Goal: Task Accomplishment & Management: Use online tool/utility

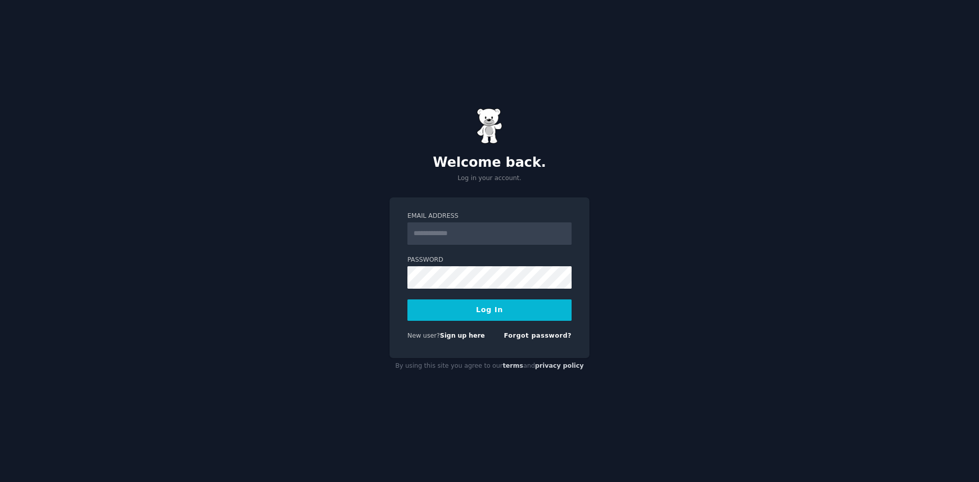
click at [477, 235] on input "Email Address" at bounding box center [490, 233] width 164 height 22
type input "**********"
click at [477, 314] on button "Log In" at bounding box center [490, 309] width 164 height 21
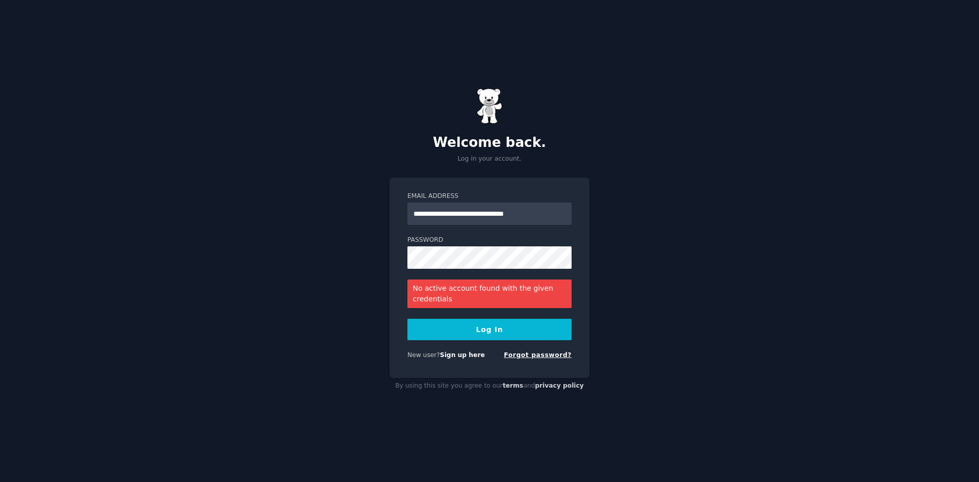
click at [549, 354] on link "Forgot password?" at bounding box center [538, 354] width 68 height 7
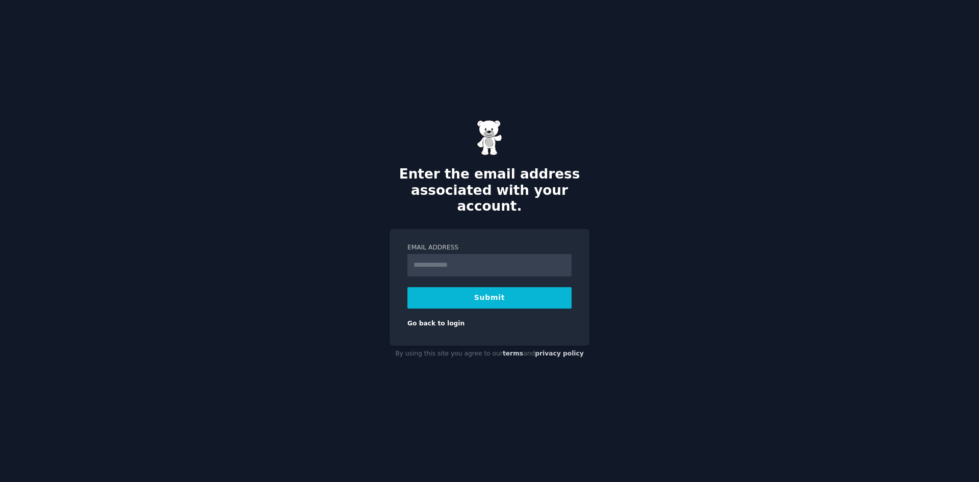
click at [448, 254] on input "Email Address" at bounding box center [490, 265] width 164 height 22
type input "**********"
click at [463, 292] on button "Submit" at bounding box center [490, 297] width 164 height 21
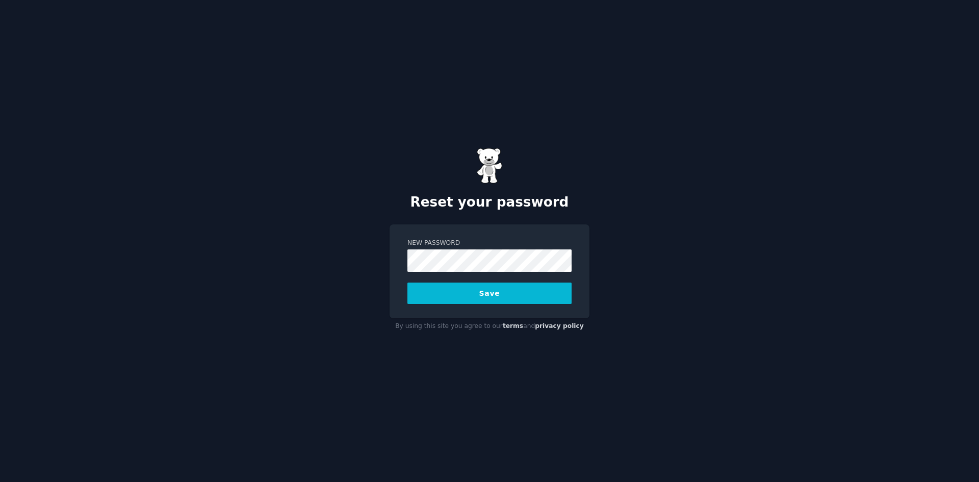
click at [499, 293] on button "Save" at bounding box center [490, 293] width 164 height 21
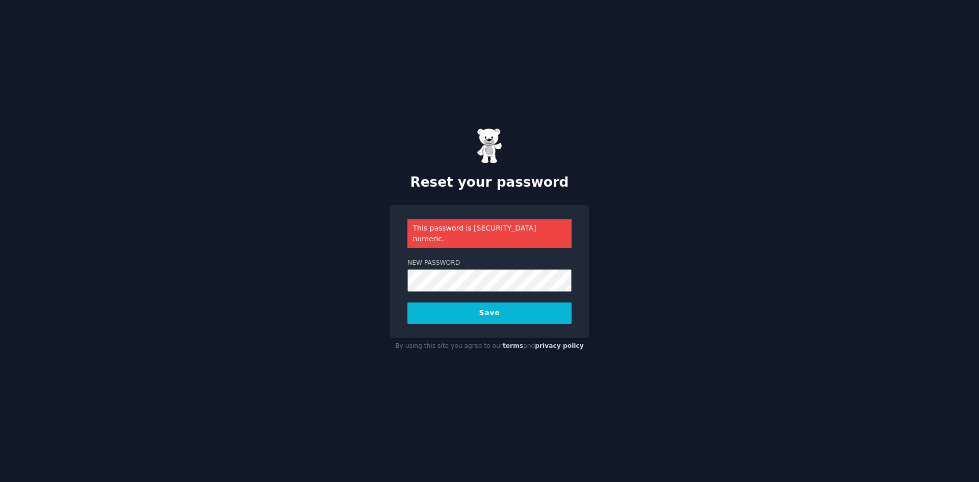
click at [387, 273] on div "Reset your password This password is entirely numeric. New Password Save By usi…" at bounding box center [489, 241] width 979 height 482
click at [408, 303] on button "Save" at bounding box center [490, 313] width 164 height 21
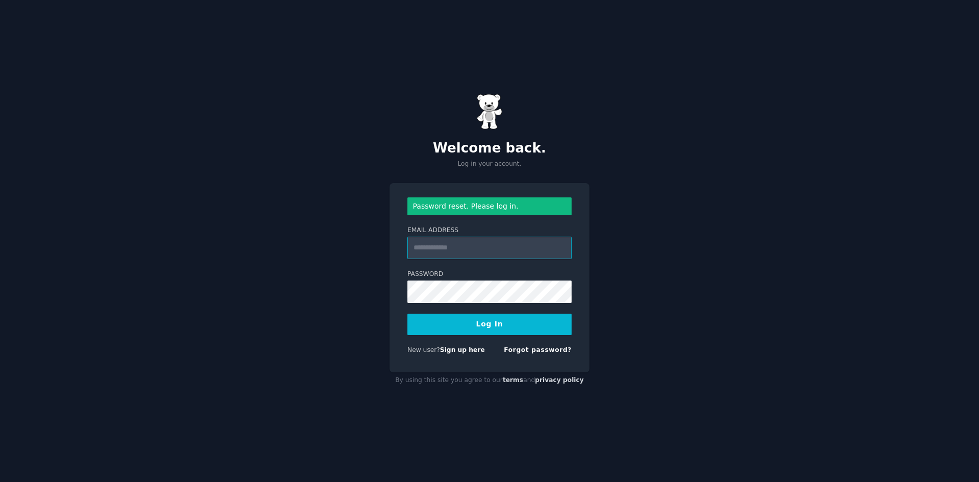
click at [470, 251] on input "Email Address" at bounding box center [490, 248] width 164 height 22
type input "**********"
click at [408, 314] on button "Log In" at bounding box center [490, 324] width 164 height 21
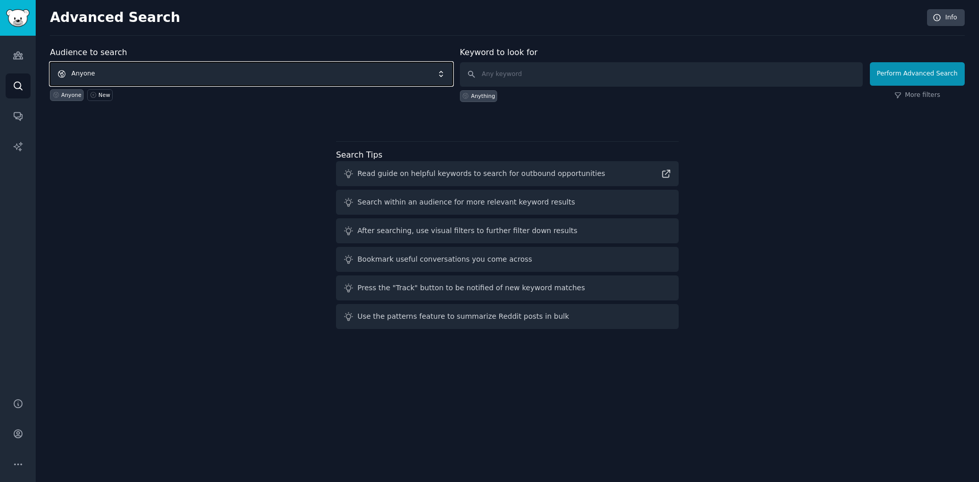
click at [125, 74] on span "Anyone" at bounding box center [251, 73] width 403 height 23
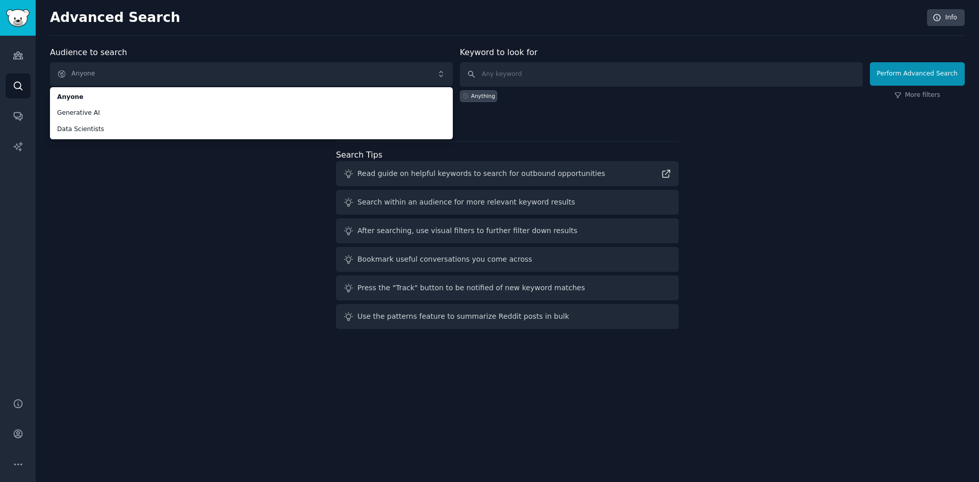
click at [137, 203] on div "Audience to search Anyone Anyone Generative AI Data Scientists Anyone New Keywo…" at bounding box center [507, 189] width 915 height 287
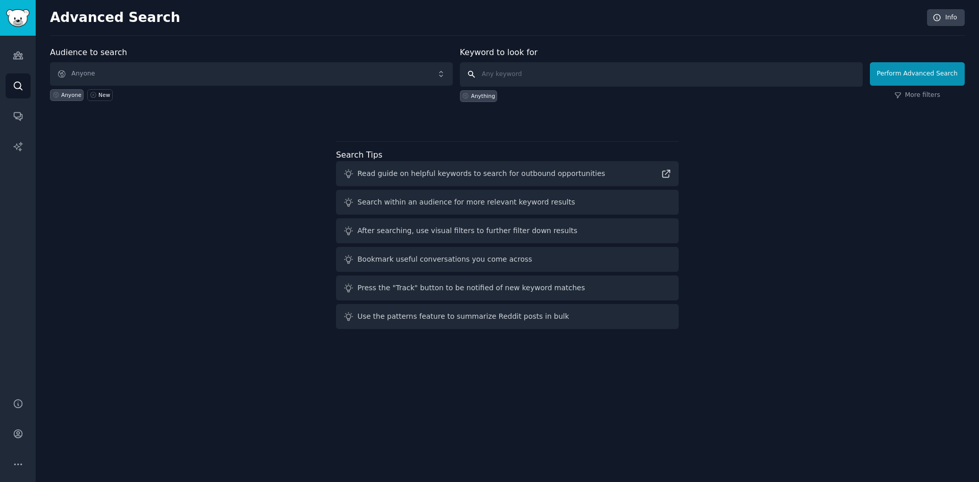
click at [524, 71] on input "text" at bounding box center [661, 74] width 403 height 24
click at [209, 79] on span "Anyone" at bounding box center [251, 73] width 403 height 23
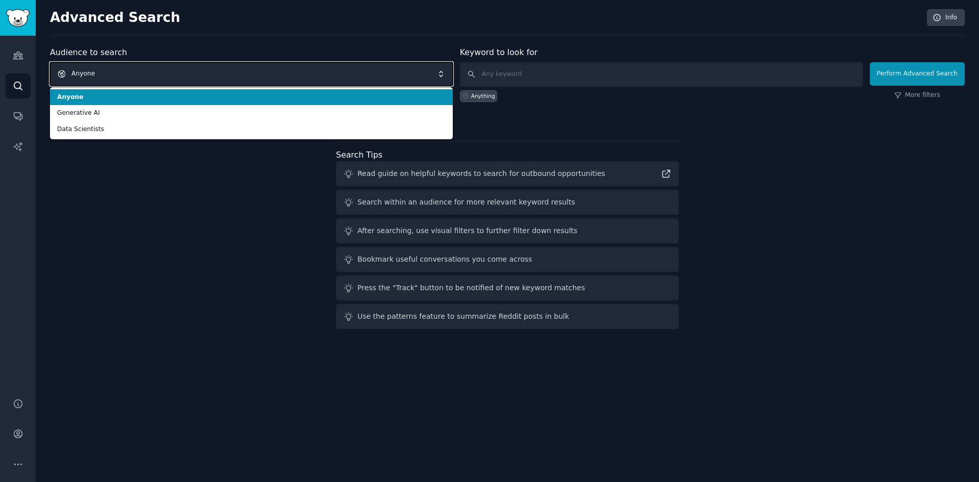
click at [209, 79] on span "Anyone" at bounding box center [251, 73] width 403 height 23
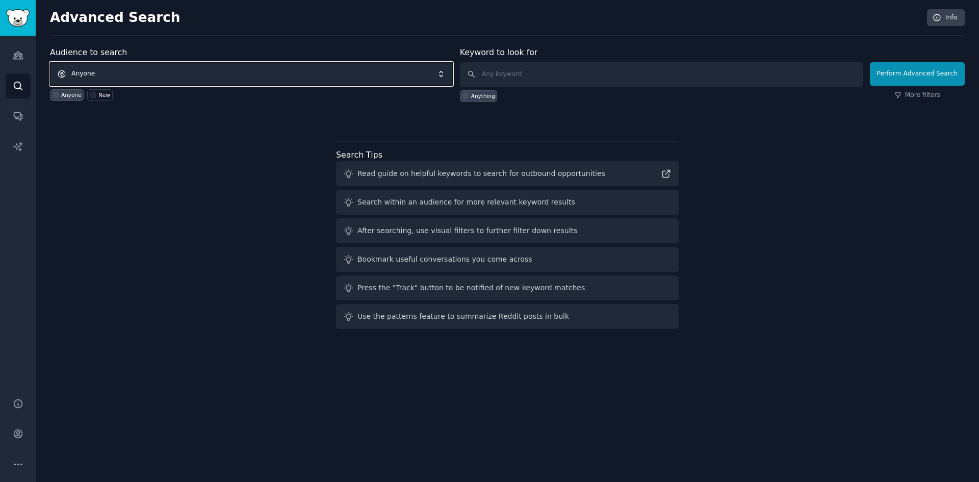
click at [444, 76] on span "Anyone" at bounding box center [251, 73] width 403 height 23
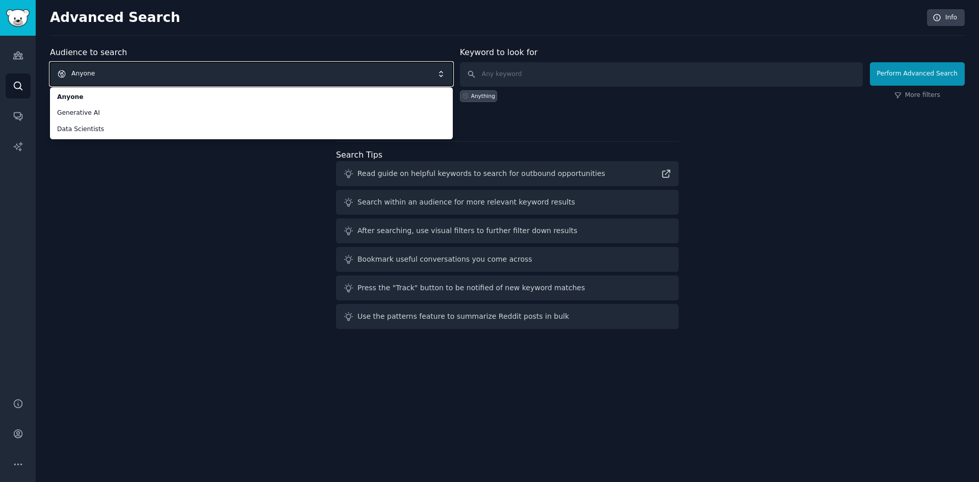
click at [229, 66] on span "Anyone" at bounding box center [251, 73] width 403 height 23
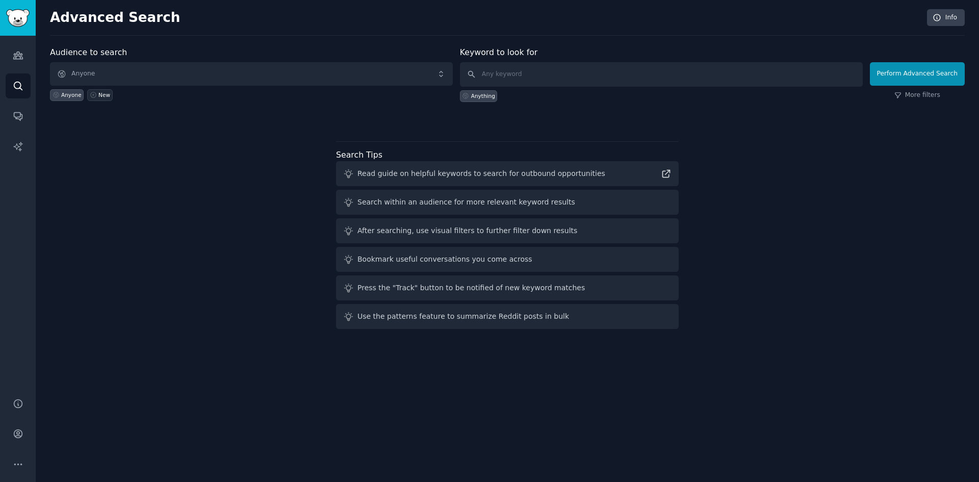
click at [98, 96] on div "New" at bounding box center [104, 94] width 12 height 7
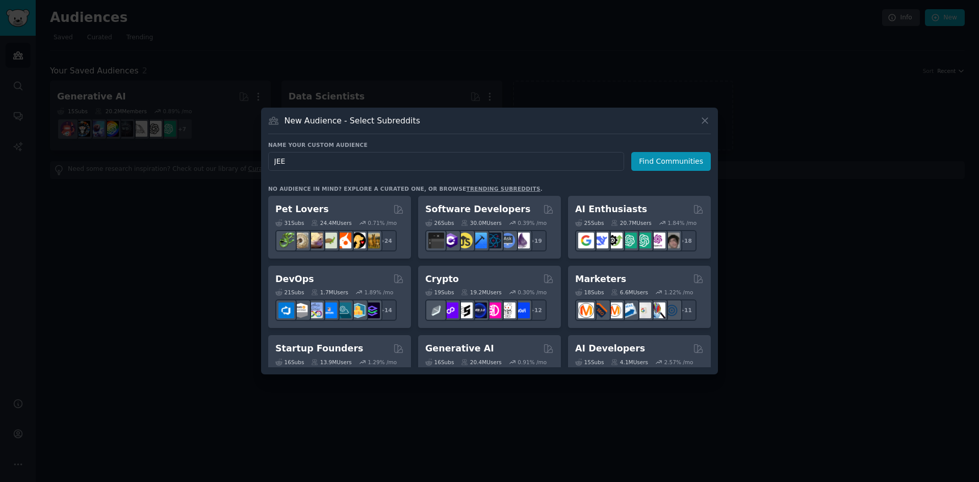
type input "JEE"
click at [707, 118] on icon at bounding box center [705, 121] width 6 height 6
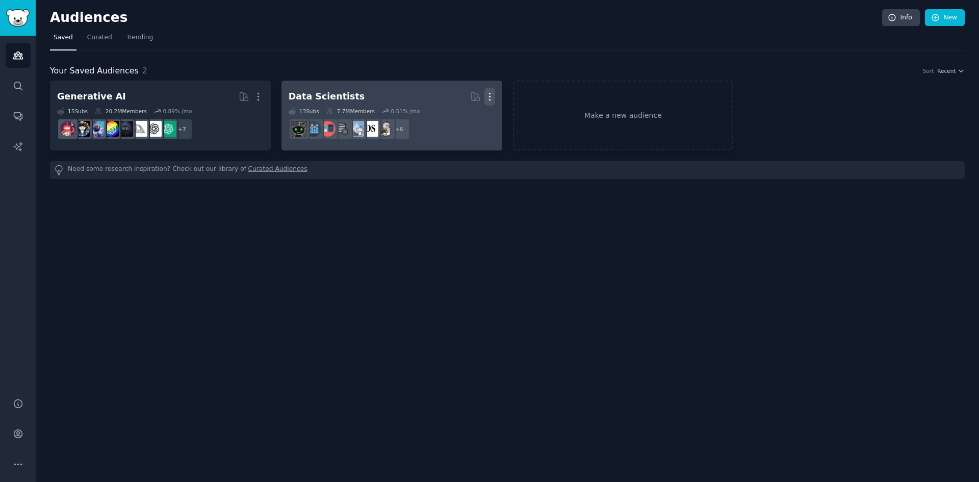
click at [494, 94] on icon "button" at bounding box center [490, 96] width 11 height 11
click at [457, 118] on p "Delete" at bounding box center [461, 118] width 23 height 11
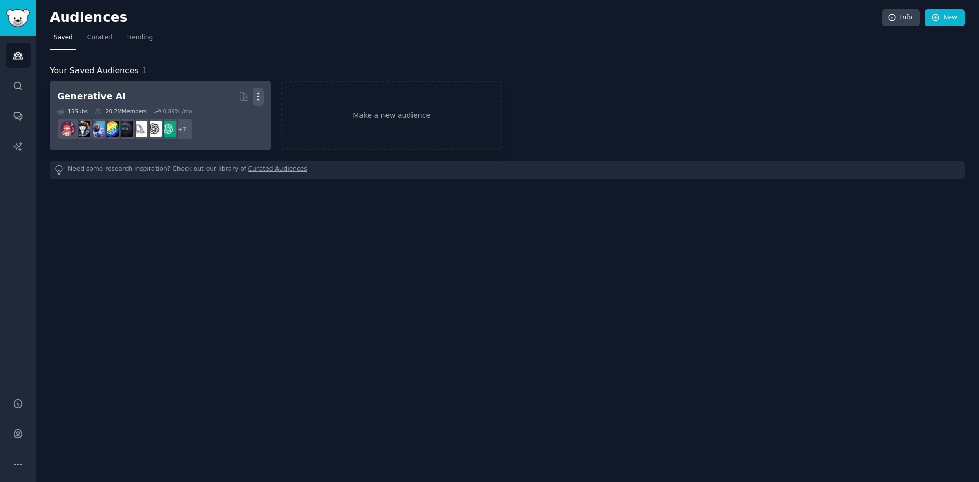
click at [253, 95] on icon "button" at bounding box center [258, 96] width 11 height 11
click at [233, 116] on p "Delete" at bounding box center [230, 118] width 23 height 11
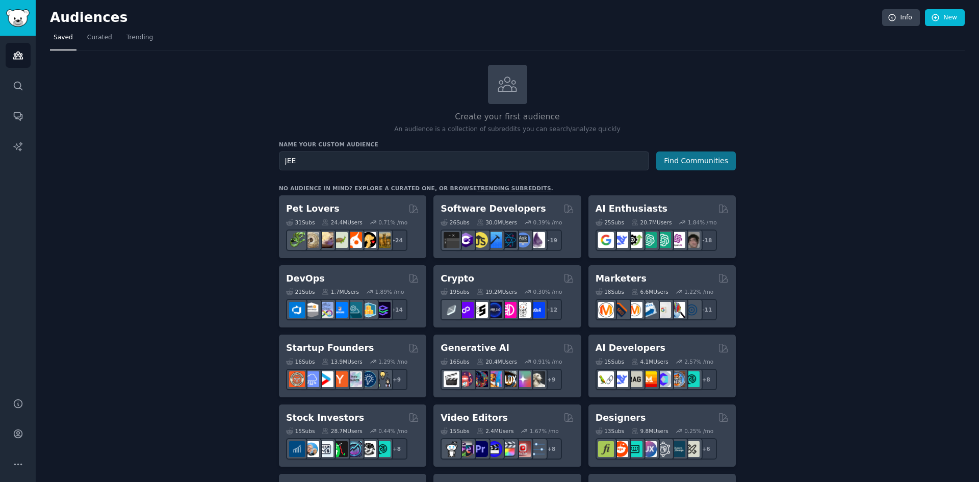
type input "JEE"
click at [702, 163] on button "Find Communities" at bounding box center [697, 161] width 80 height 19
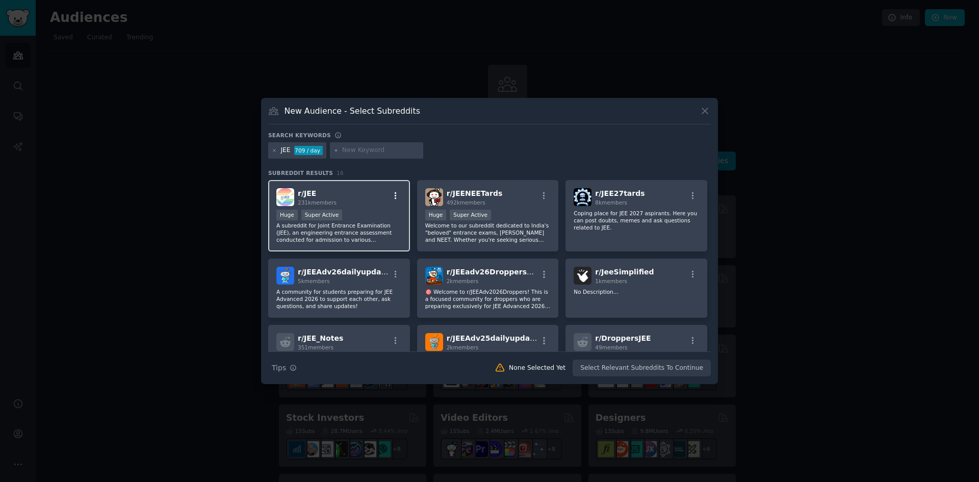
click at [393, 196] on icon "button" at bounding box center [395, 195] width 9 height 9
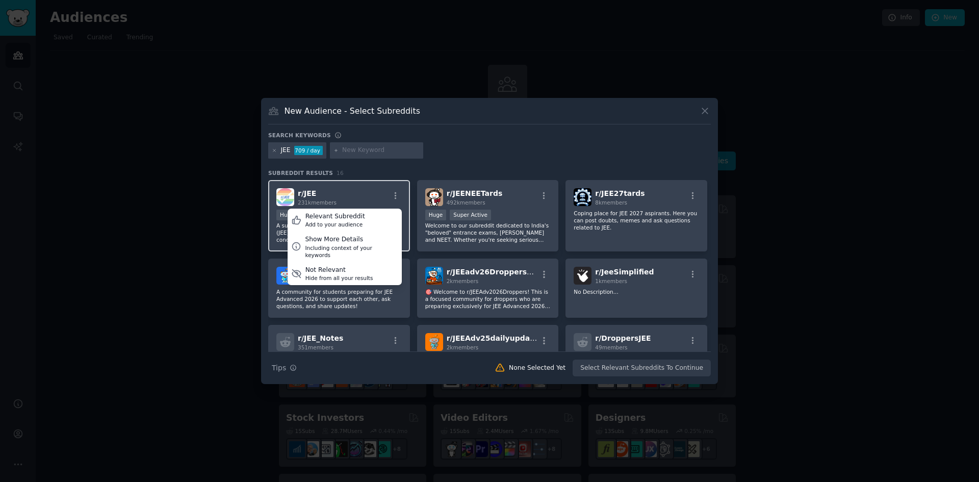
click at [378, 196] on div "r/ JEE 231k members Relevant Subreddit Add to your audience Show More Details I…" at bounding box center [338, 197] width 125 height 18
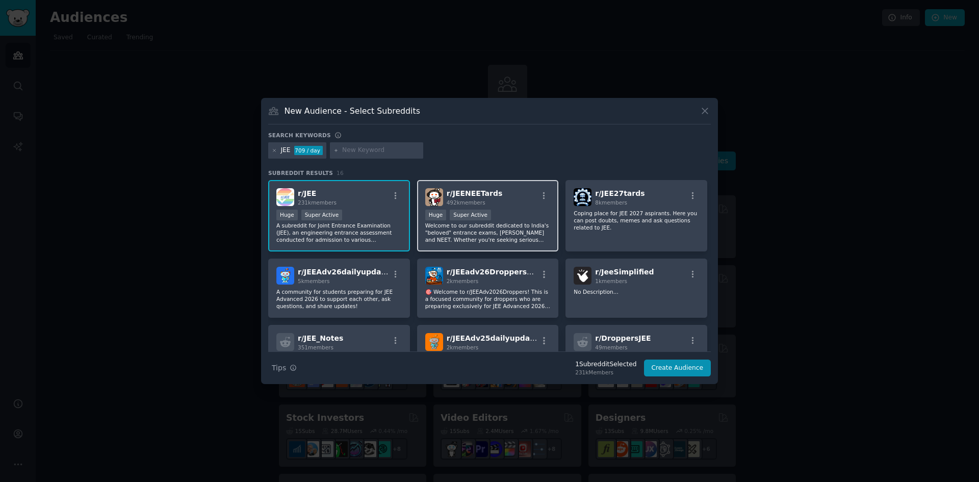
click at [521, 205] on div "r/ JEENEETards 492k members" at bounding box center [487, 197] width 125 height 18
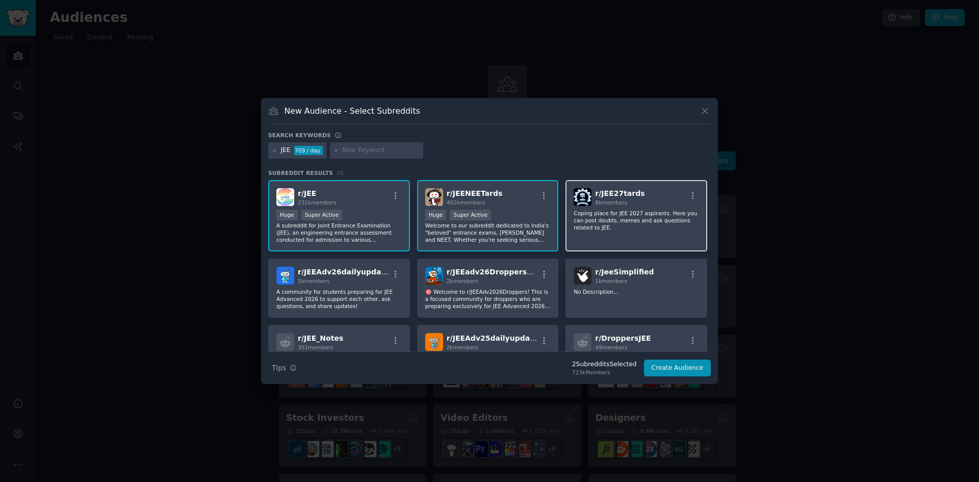
click at [650, 200] on div "r/ JEE27tards 8k members" at bounding box center [636, 197] width 125 height 18
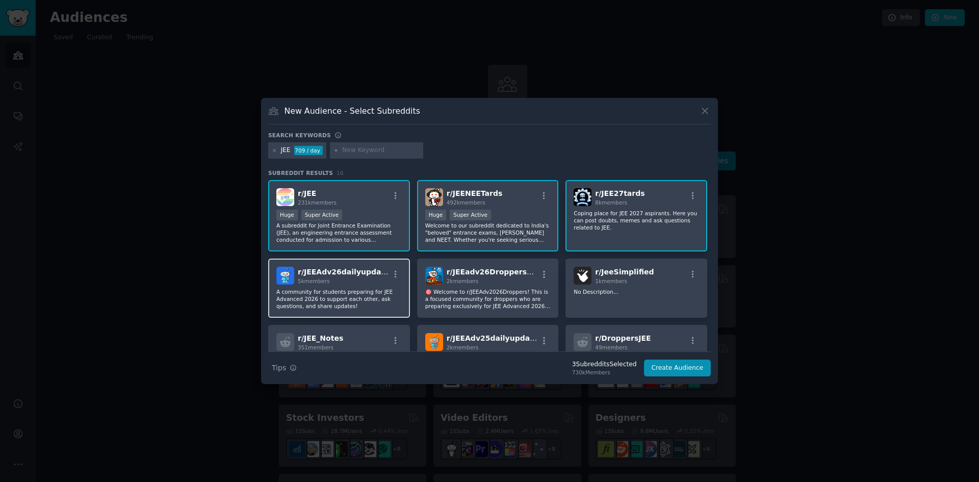
click at [357, 278] on div "5k members" at bounding box center [343, 281] width 91 height 7
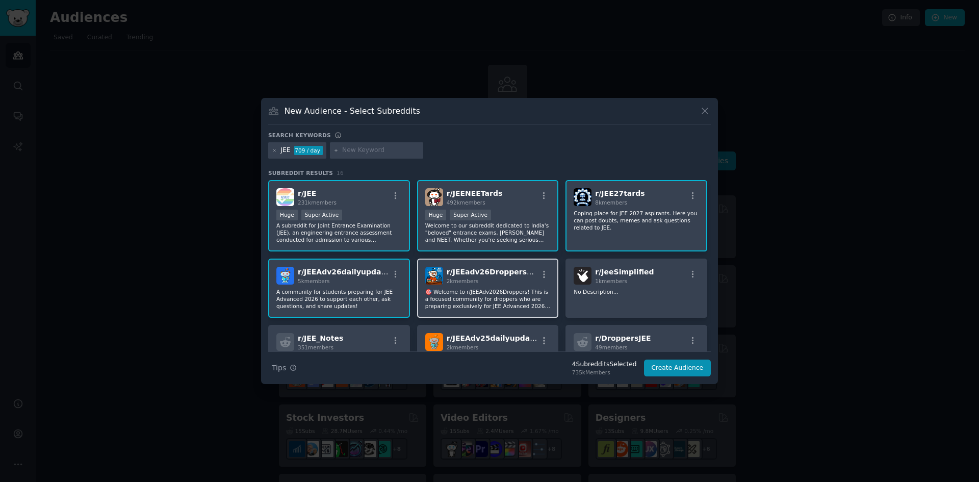
click at [508, 276] on span "r/ JEEadv26DroppersOnly" at bounding box center [496, 272] width 98 height 8
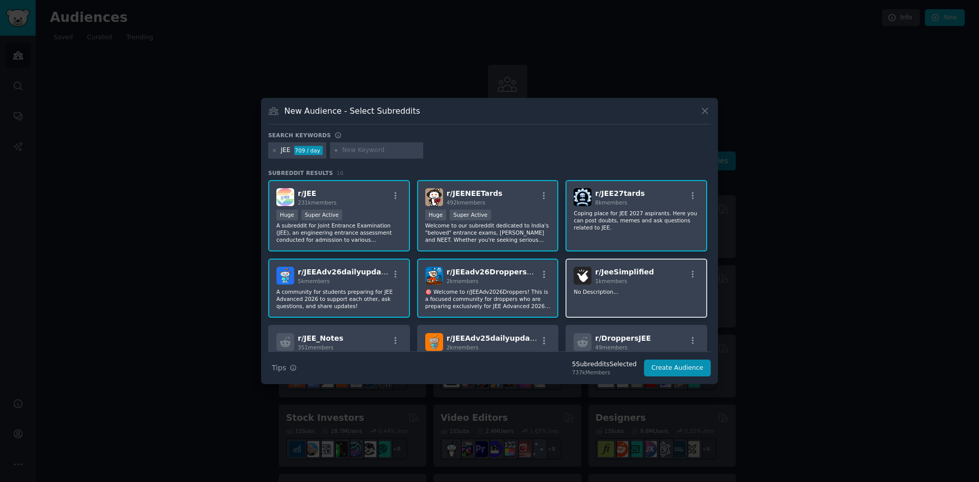
click at [669, 285] on div "r/ JeeSimplified 1k members" at bounding box center [636, 276] width 125 height 18
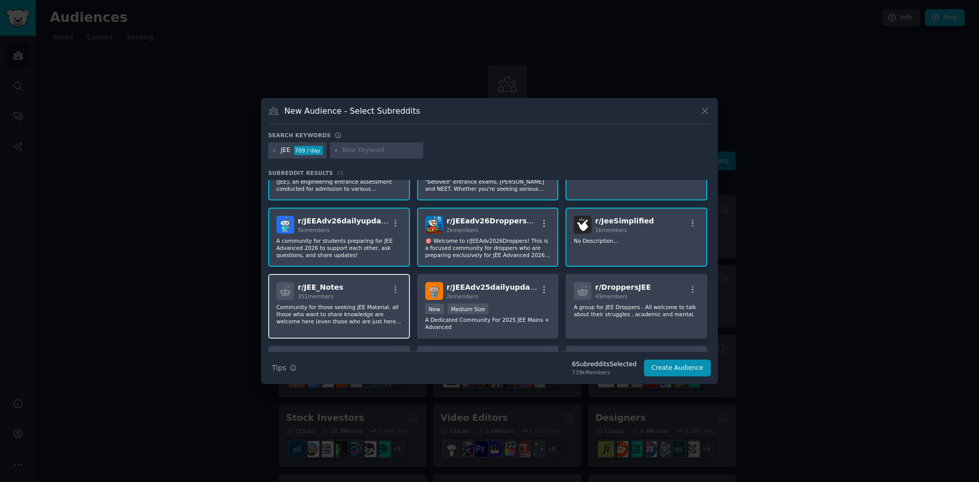
click at [350, 327] on div "r/ JEE_Notes 351 members Community for those seeking JEE Material. all those wh…" at bounding box center [339, 306] width 142 height 65
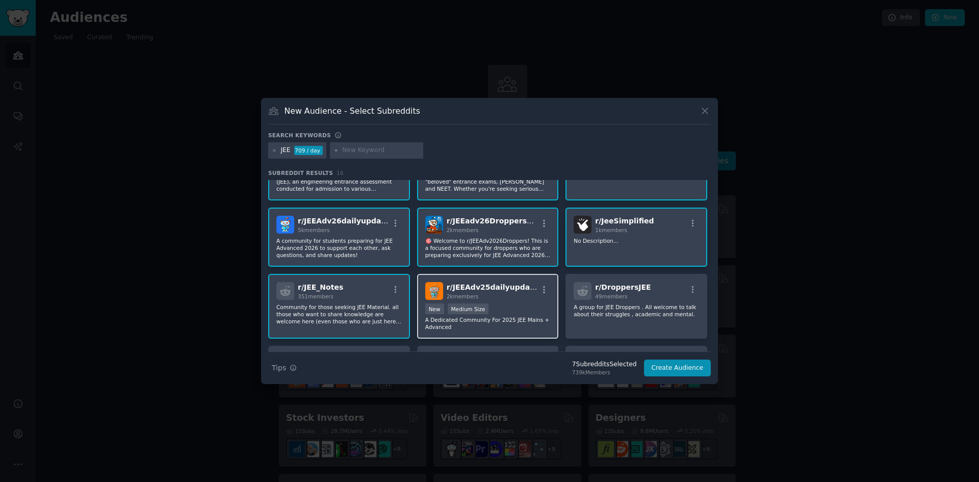
click at [515, 324] on p "A Dedicated Community For 2025 JEE Mains + Advanced" at bounding box center [487, 323] width 125 height 14
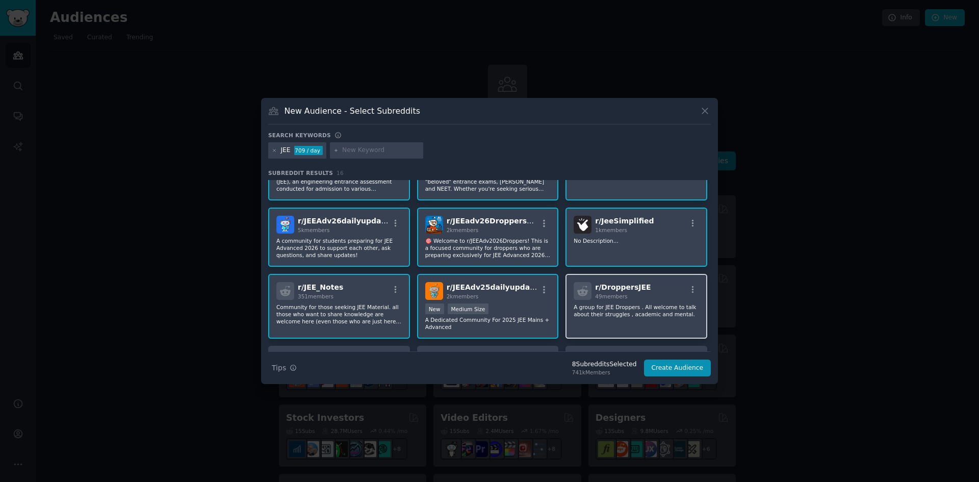
click at [635, 318] on p "A group for JEE Droppers . All welcome to talk about their struggles , academic…" at bounding box center [636, 311] width 125 height 14
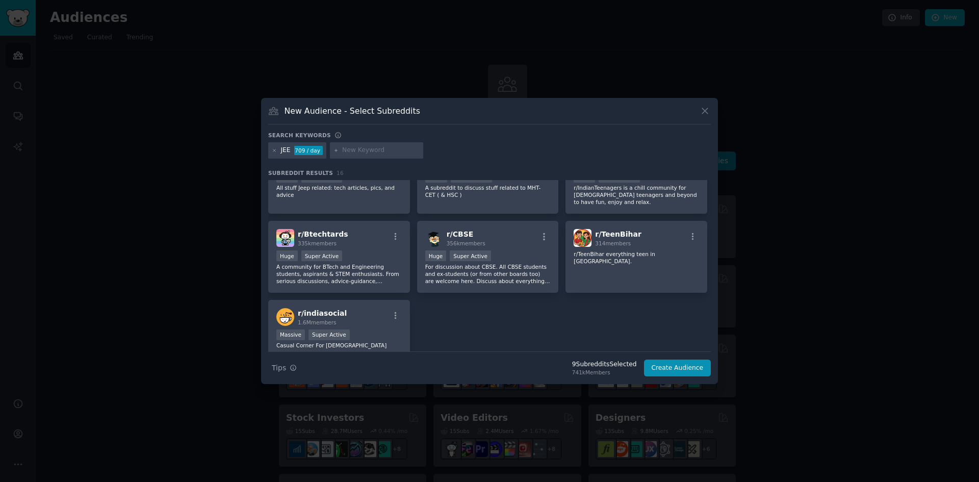
scroll to position [255, 0]
click at [539, 263] on p "For discussion about CBSE. All CBSE students and ex-students (or from other boa…" at bounding box center [487, 273] width 125 height 21
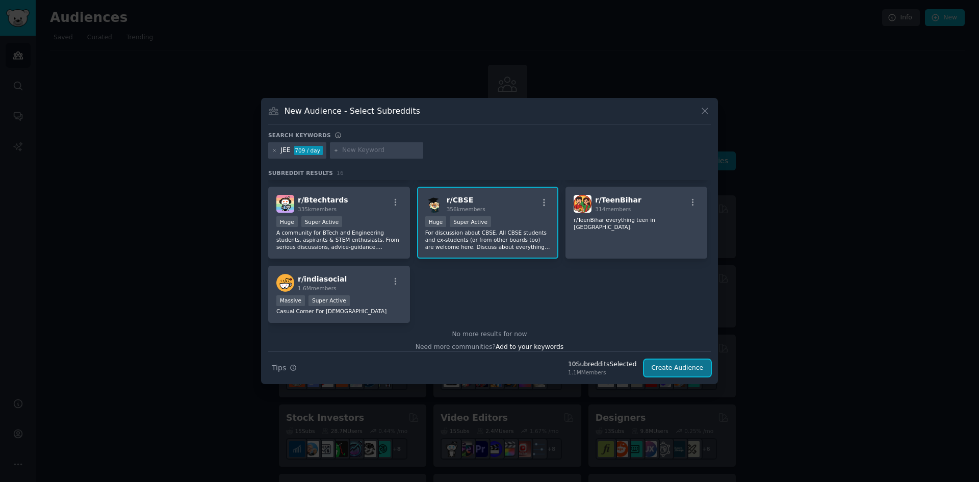
click at [676, 366] on button "Create Audience" at bounding box center [677, 368] width 67 height 17
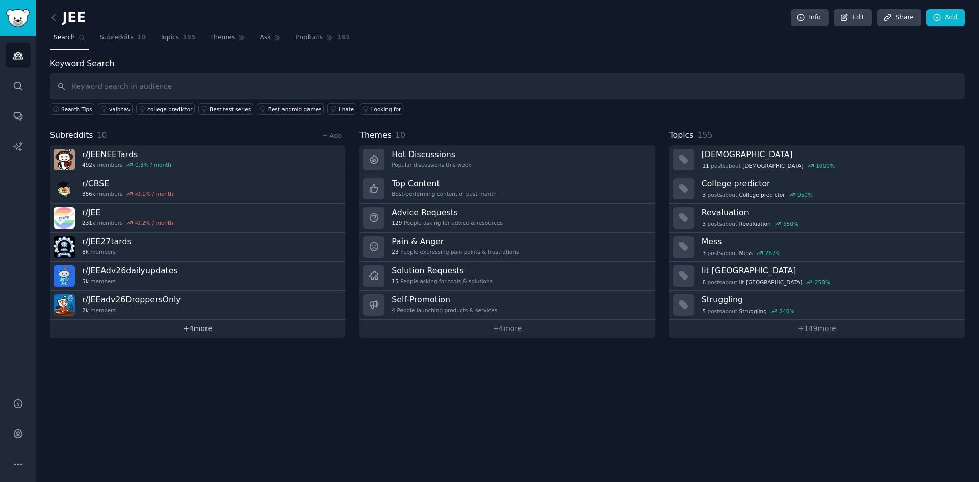
click at [196, 332] on link "+ 4 more" at bounding box center [197, 329] width 295 height 18
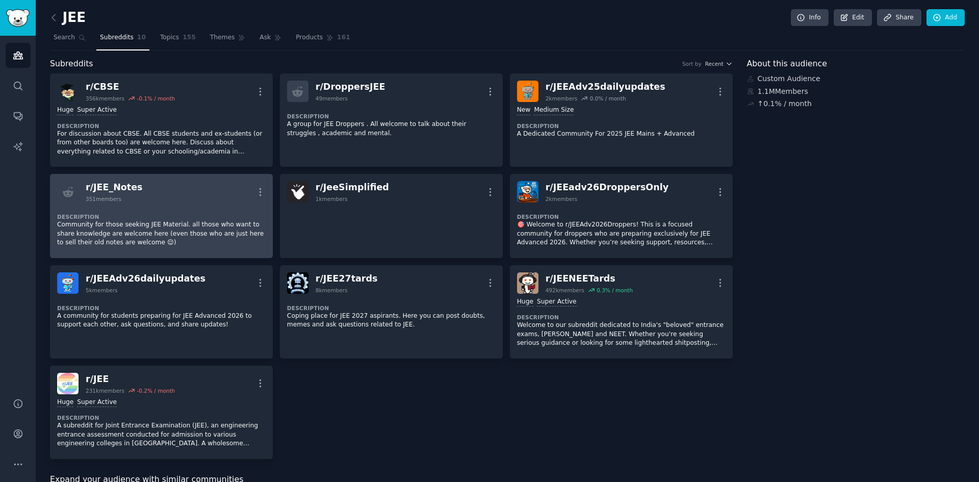
click at [192, 210] on div "Description Community for those seeking JEE Material. all those who want to sha…" at bounding box center [161, 227] width 209 height 48
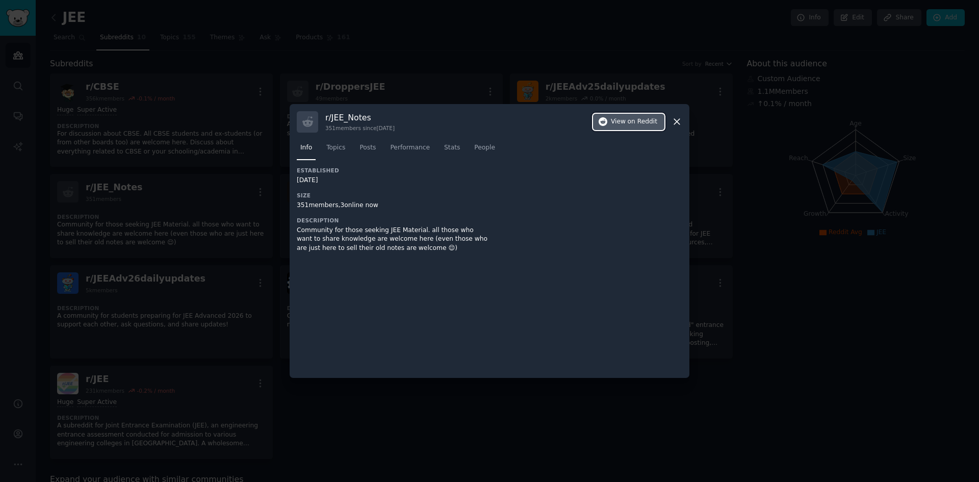
click at [636, 122] on span "on Reddit" at bounding box center [643, 121] width 30 height 9
click at [676, 123] on icon at bounding box center [677, 121] width 11 height 11
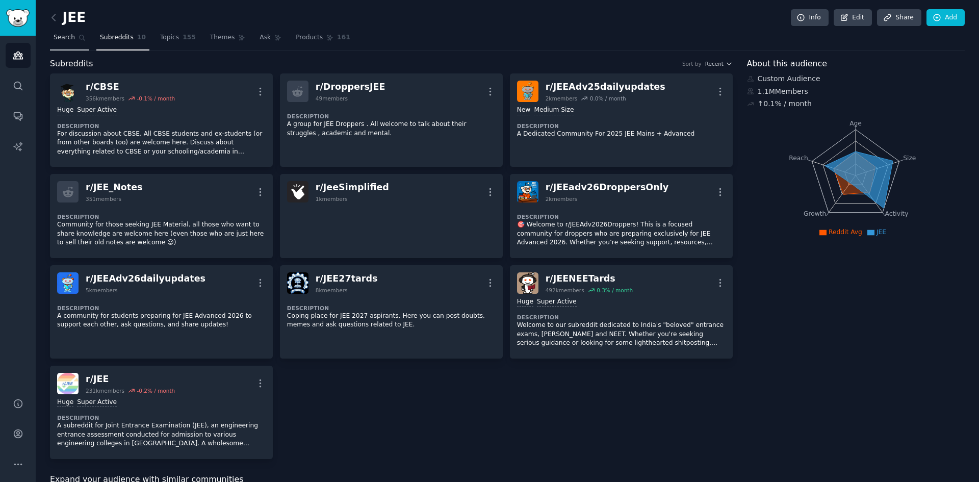
click at [65, 36] on span "Search" at bounding box center [64, 37] width 21 height 9
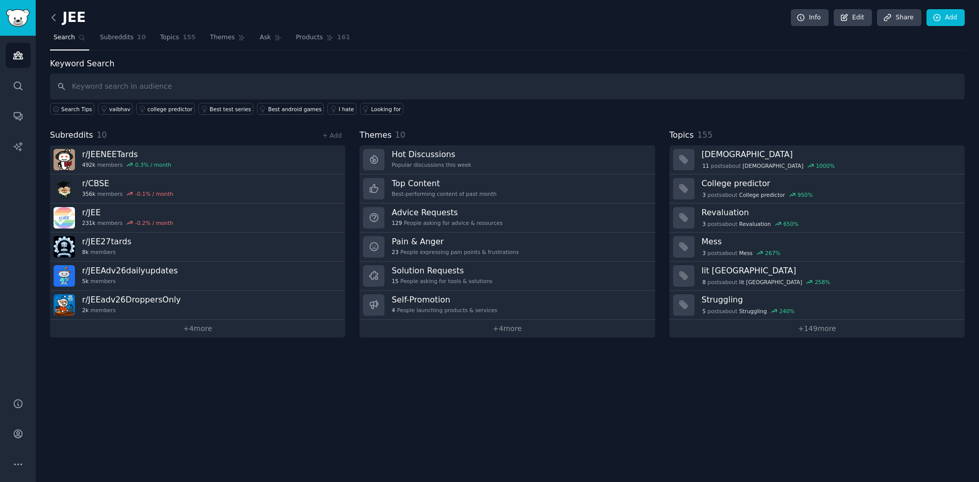
click at [57, 16] on icon at bounding box center [53, 17] width 11 height 11
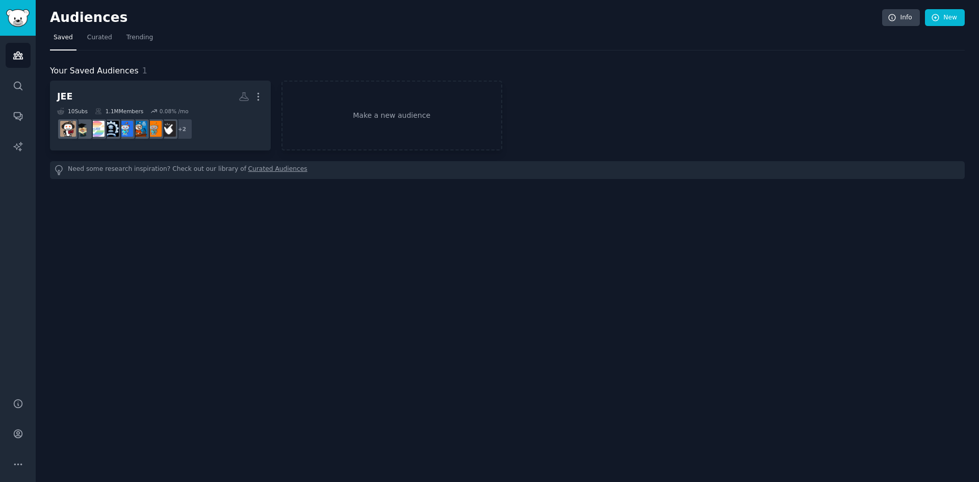
click at [315, 246] on div "Audiences Info New Saved Curated Trending Your Saved Audiences 1 JEE More 10 Su…" at bounding box center [508, 241] width 944 height 482
click at [375, 116] on link "Make a new audience" at bounding box center [392, 116] width 221 height 70
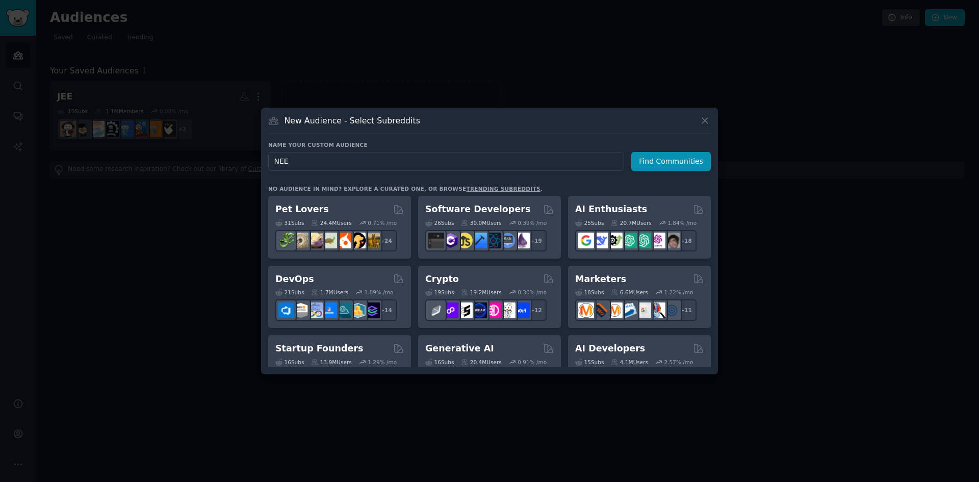
type input "NEET"
click button "Find Communities" at bounding box center [672, 161] width 80 height 19
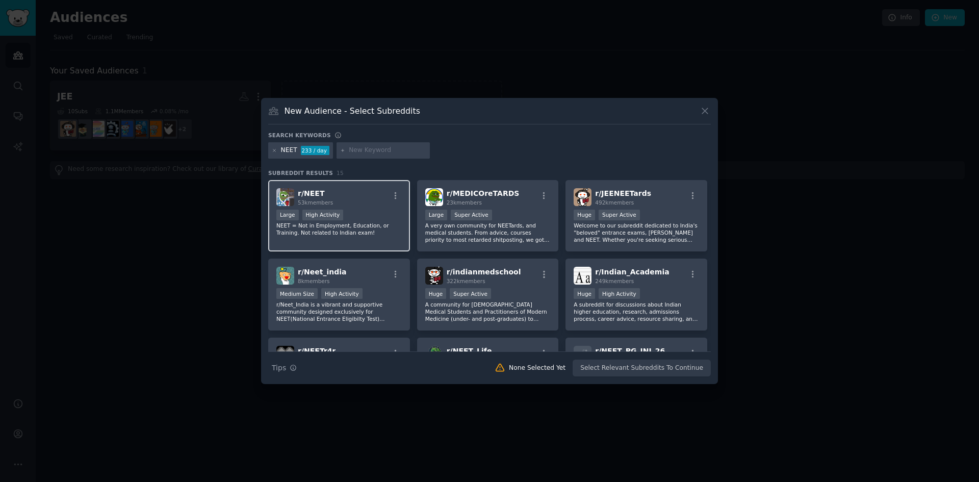
click at [384, 210] on div "Large High Activity" at bounding box center [338, 216] width 125 height 13
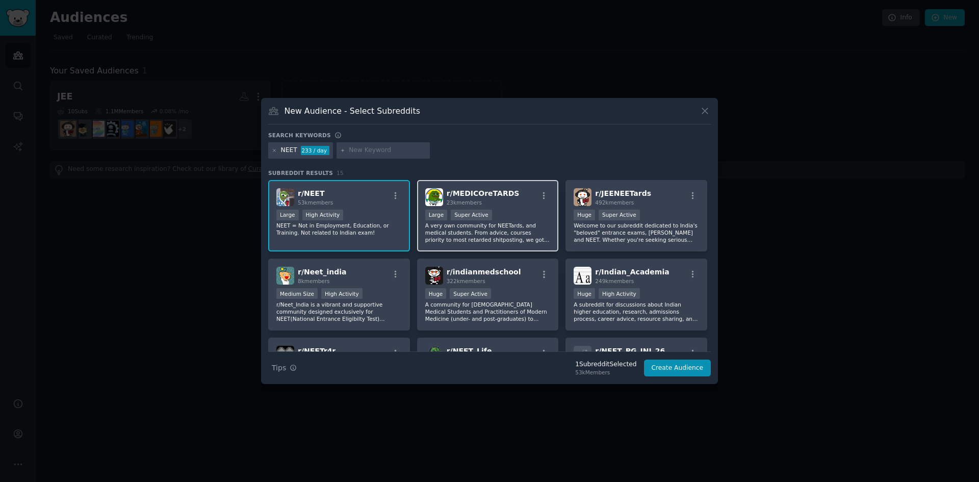
click at [518, 217] on div ">= 95th percentile for submissions / day Large Super Active" at bounding box center [487, 216] width 125 height 13
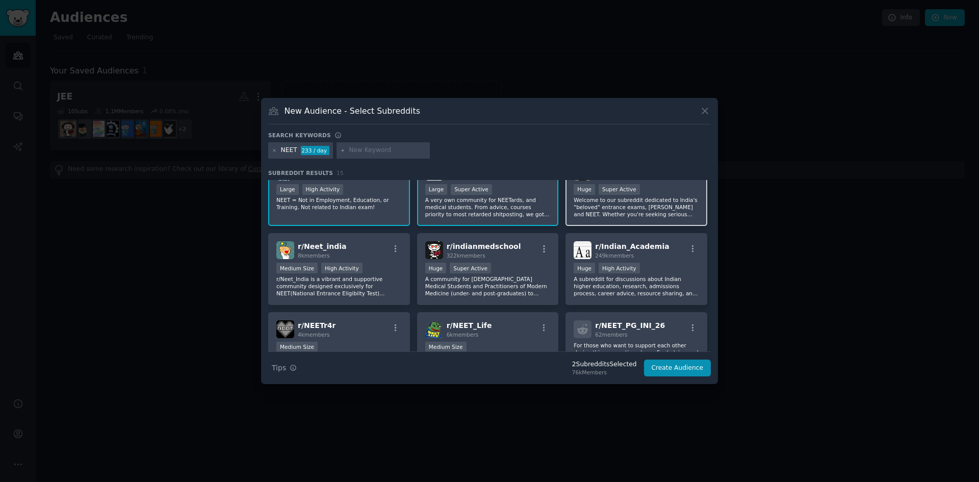
scroll to position [51, 0]
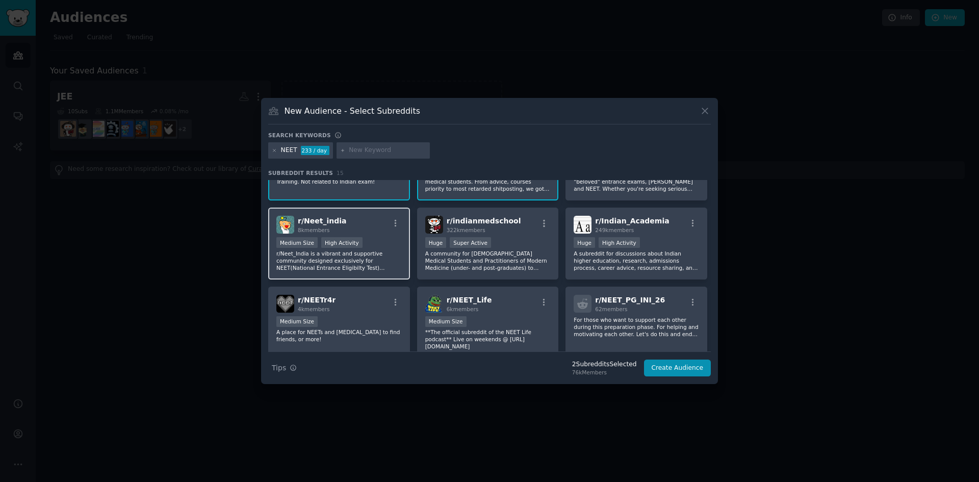
click at [384, 229] on div "r/ Neet_india 8k members" at bounding box center [338, 225] width 125 height 18
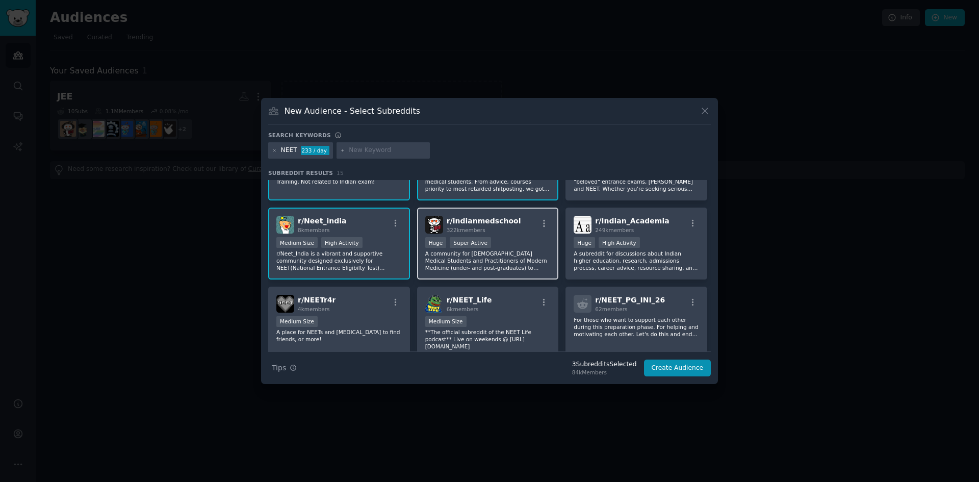
click at [509, 251] on p "A community for [DEMOGRAPHIC_DATA] Medical Students and Practitioners of Modern…" at bounding box center [487, 260] width 125 height 21
click at [515, 314] on div "r/ NEET_Life 6k members 1000 - 10,000 members Medium Size **The official subred…" at bounding box center [488, 323] width 142 height 72
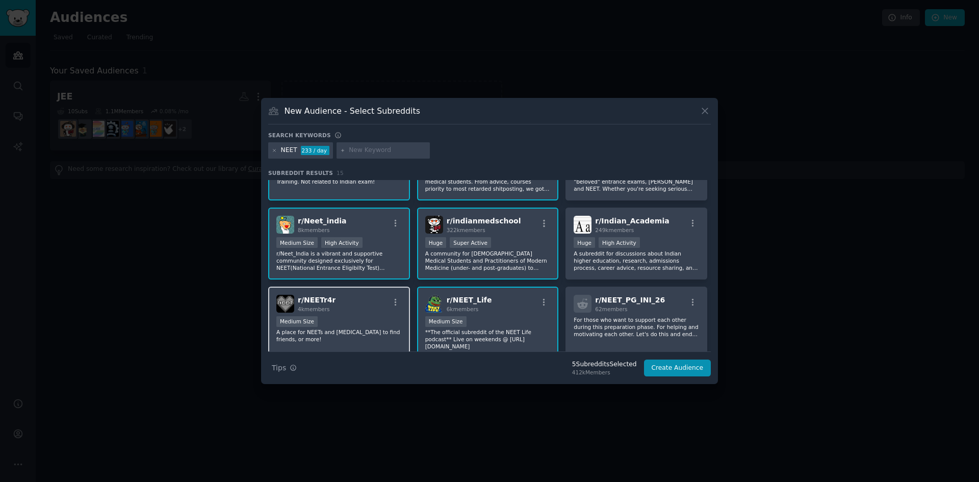
click at [341, 315] on div "r/ NEETr4r 4k members Medium Size A place for NEETs and [MEDICAL_DATA] to find …" at bounding box center [339, 323] width 142 height 72
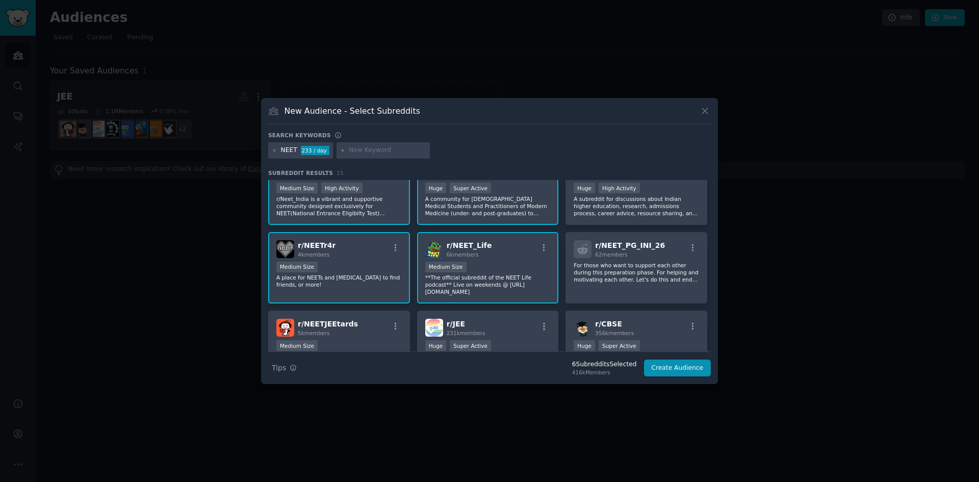
scroll to position [102, 0]
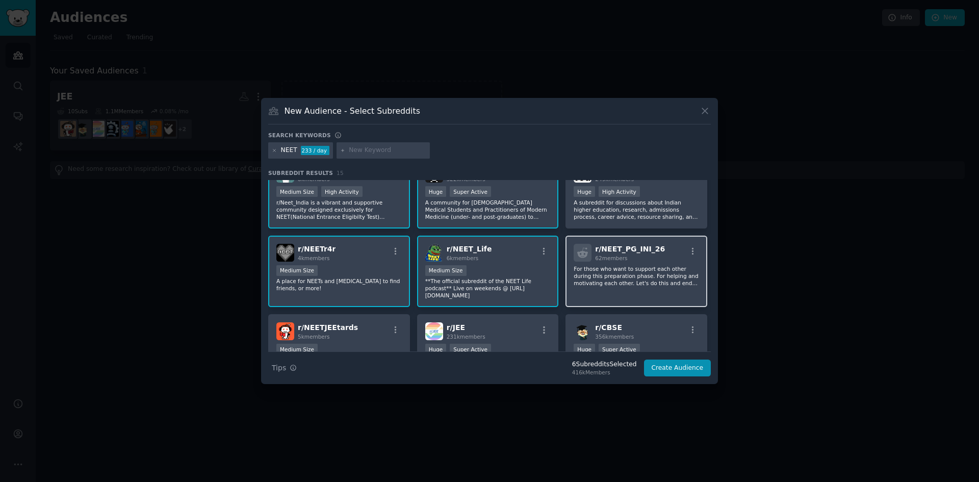
click at [662, 276] on p "For those who want to support each other during this preparation phase. For hel…" at bounding box center [636, 275] width 125 height 21
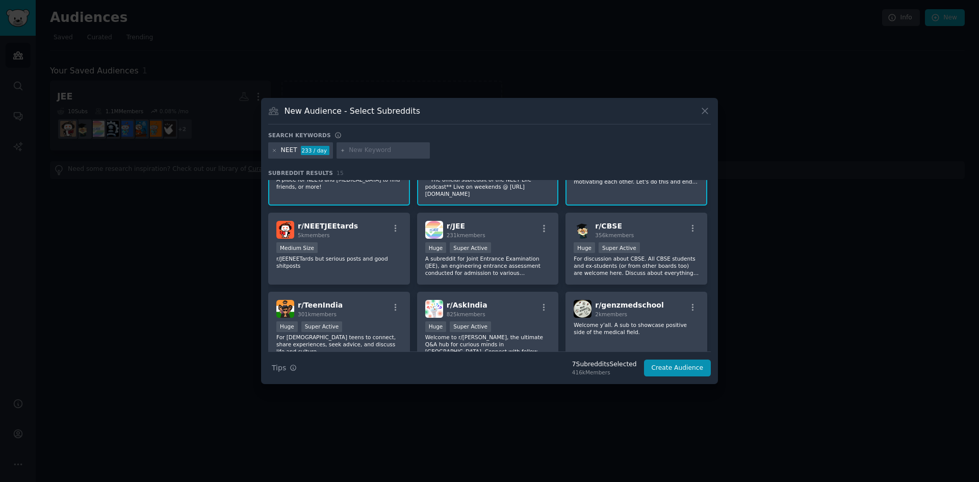
scroll to position [204, 0]
click at [345, 255] on p "r/JEENEETards but serious posts and good shitposts" at bounding box center [338, 262] width 125 height 14
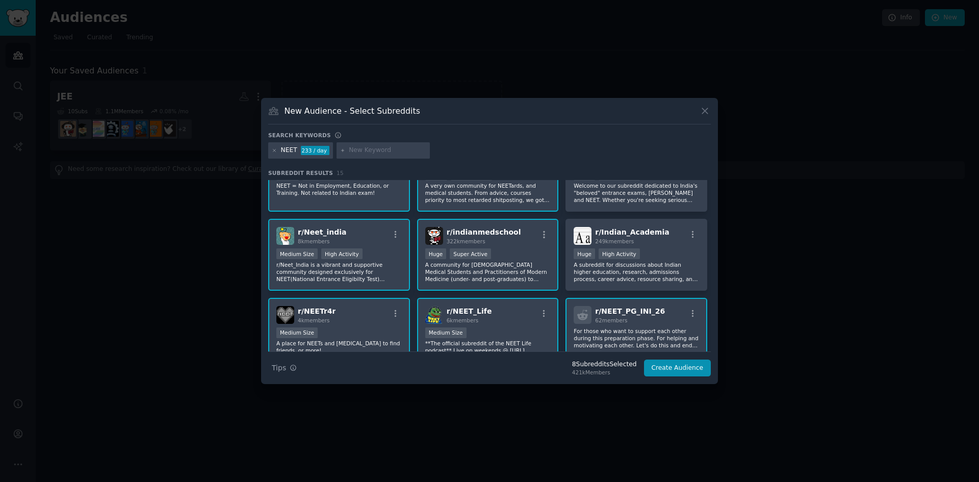
scroll to position [0, 0]
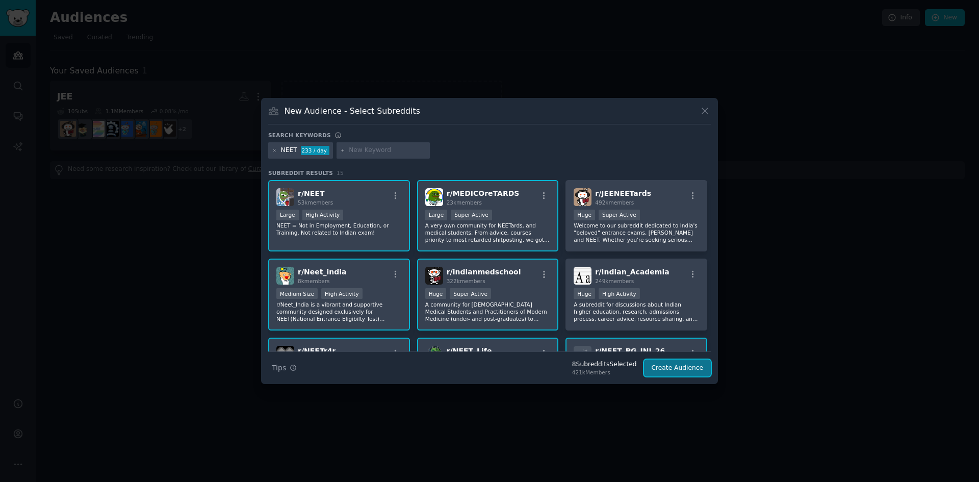
click at [688, 368] on button "Create Audience" at bounding box center [677, 368] width 67 height 17
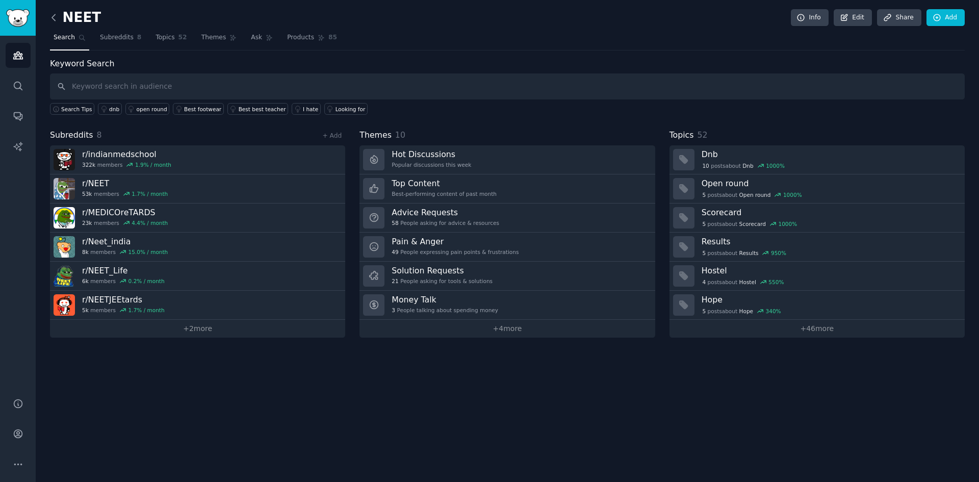
click at [54, 20] on icon at bounding box center [53, 17] width 3 height 6
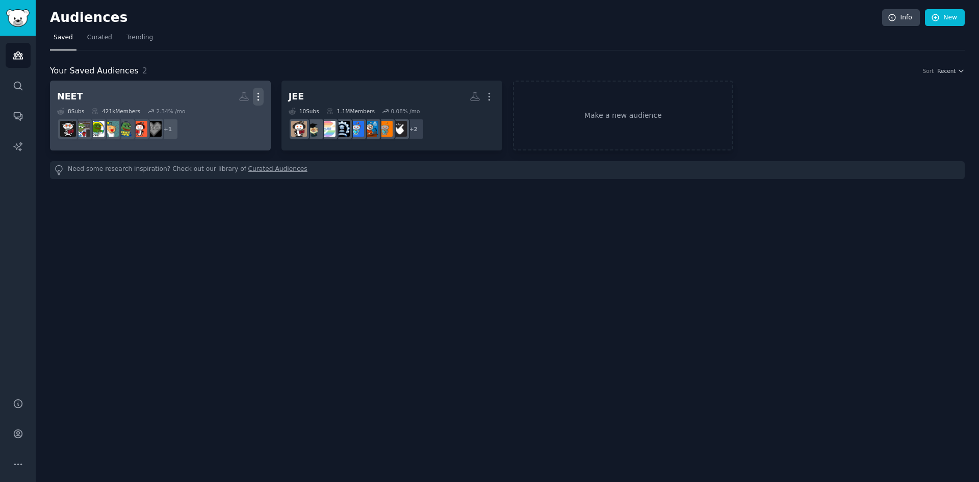
click at [258, 95] on icon "button" at bounding box center [258, 96] width 11 height 11
click at [253, 133] on dd "r/NEET_PG_INI_26 + 1" at bounding box center [160, 129] width 207 height 29
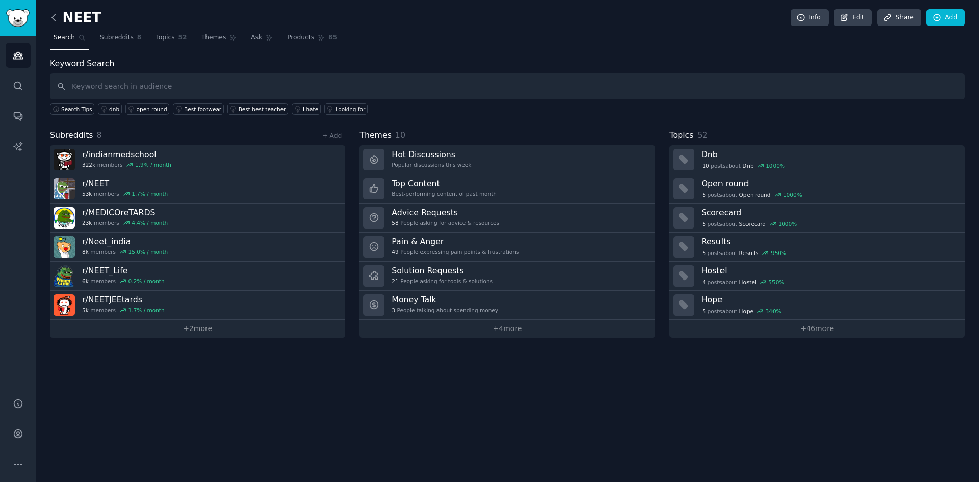
click at [58, 17] on icon at bounding box center [53, 17] width 11 height 11
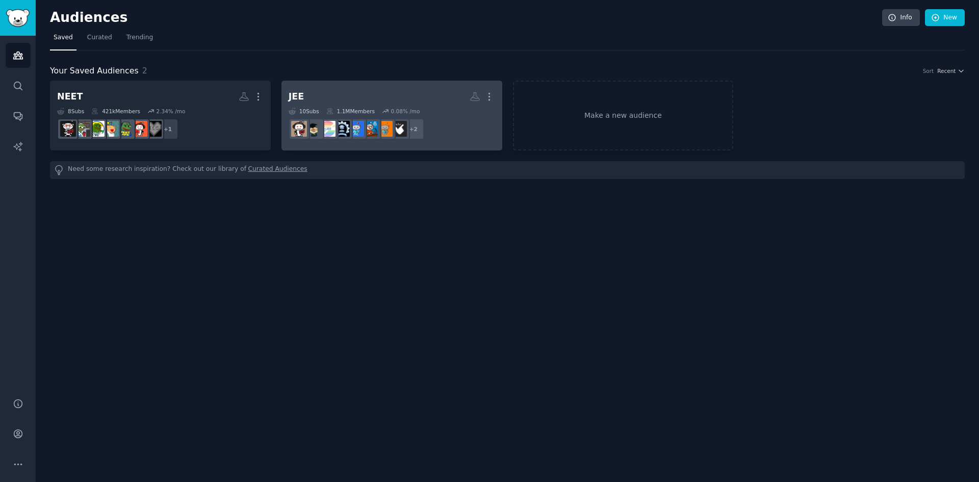
click at [414, 106] on div "JEE More 10 Sub s 1.1M Members 0.08 % /mo r/JEENEETards + 2" at bounding box center [392, 116] width 207 height 56
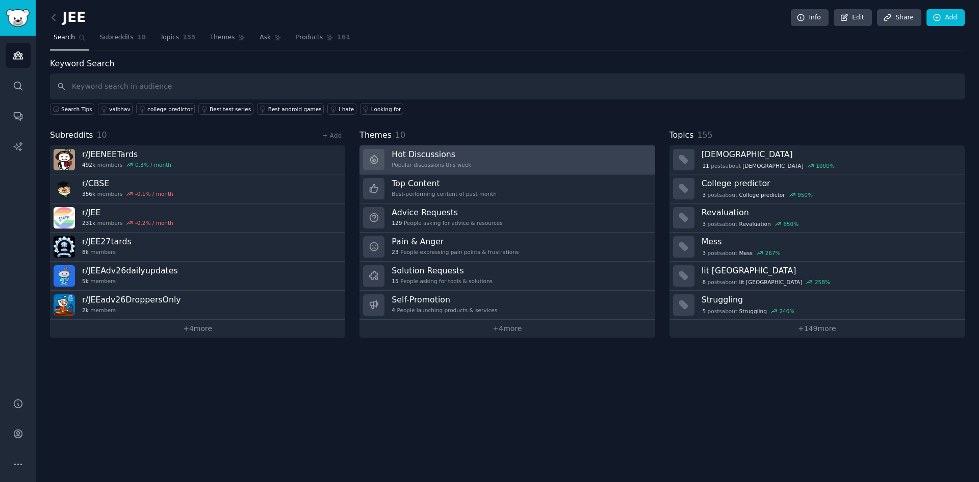
click at [438, 153] on h3 "Hot Discussions" at bounding box center [432, 154] width 80 height 11
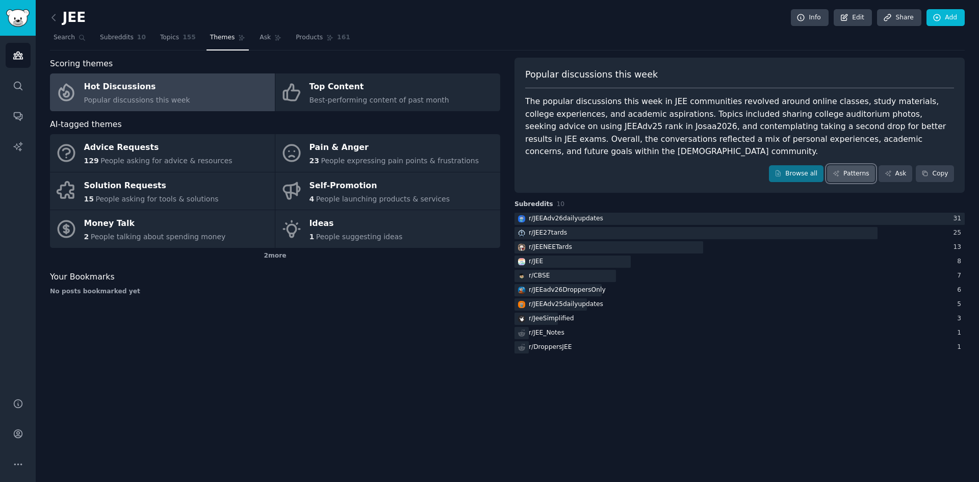
click at [857, 165] on link "Patterns" at bounding box center [851, 173] width 48 height 17
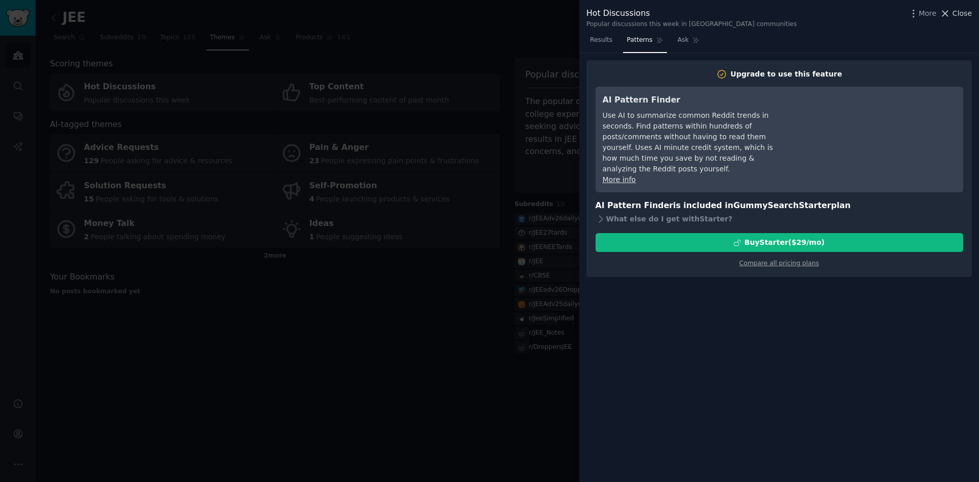
click at [955, 8] on span "Close" at bounding box center [962, 13] width 19 height 11
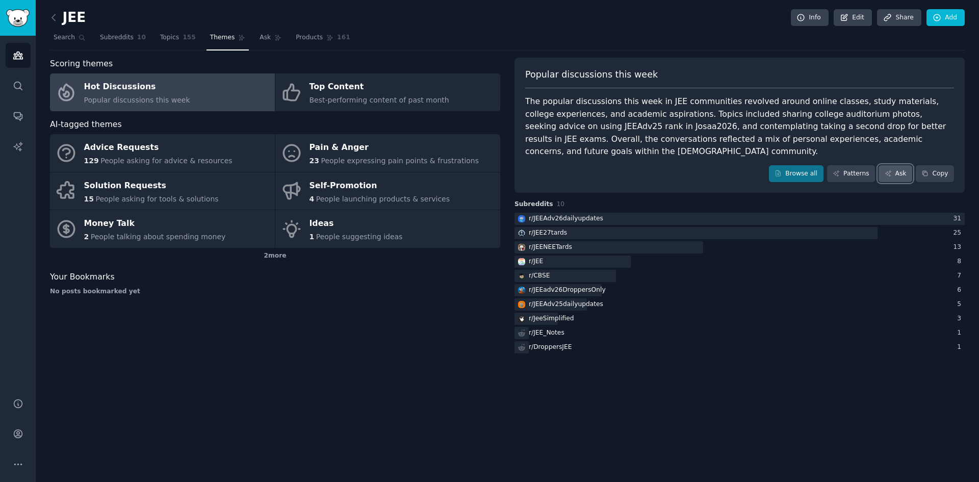
click at [898, 165] on link "Ask" at bounding box center [896, 173] width 34 height 17
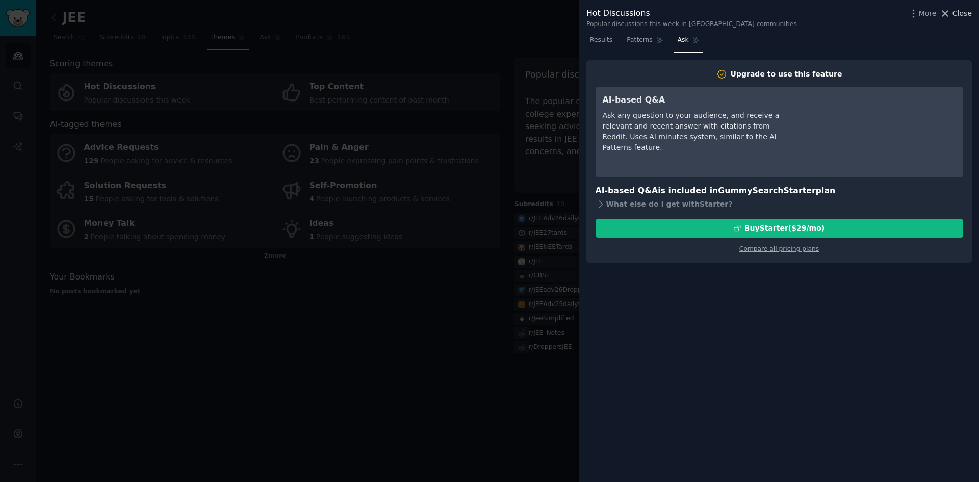
click at [968, 9] on span "Close" at bounding box center [962, 13] width 19 height 11
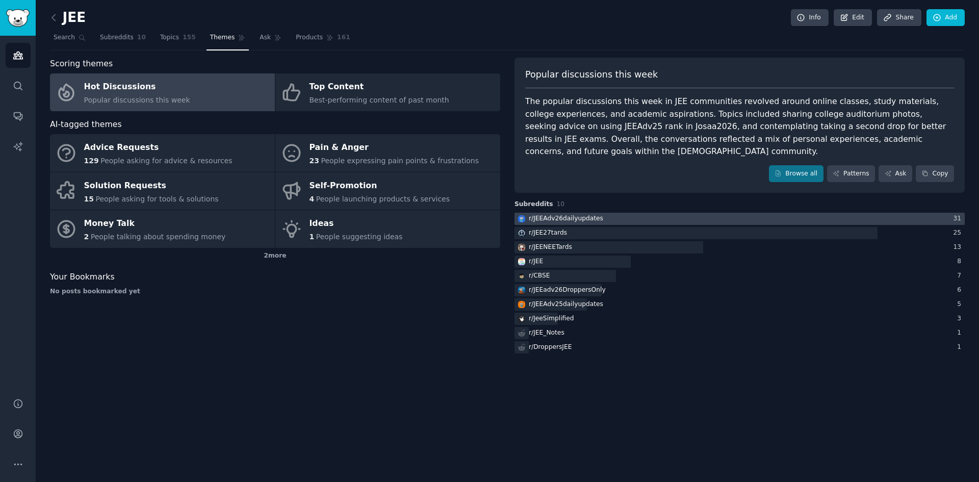
click at [646, 213] on div at bounding box center [740, 219] width 450 height 13
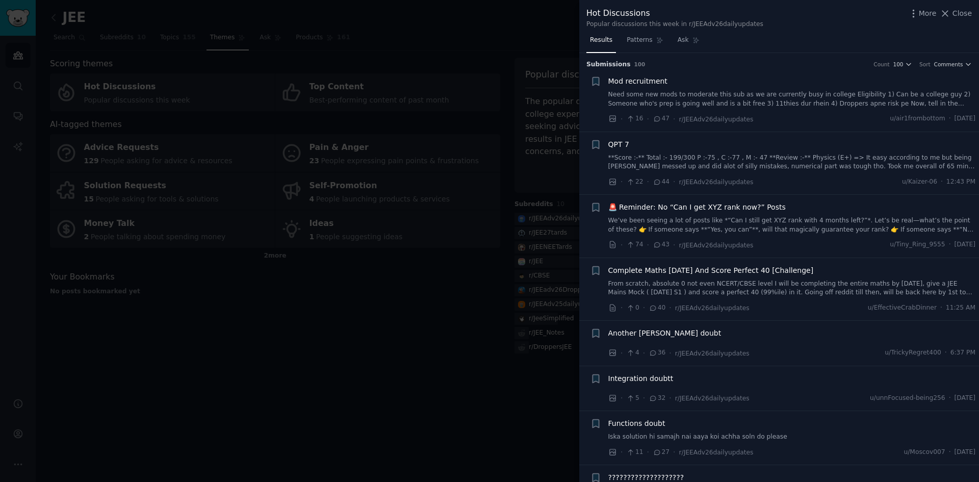
click at [397, 338] on div at bounding box center [489, 241] width 979 height 482
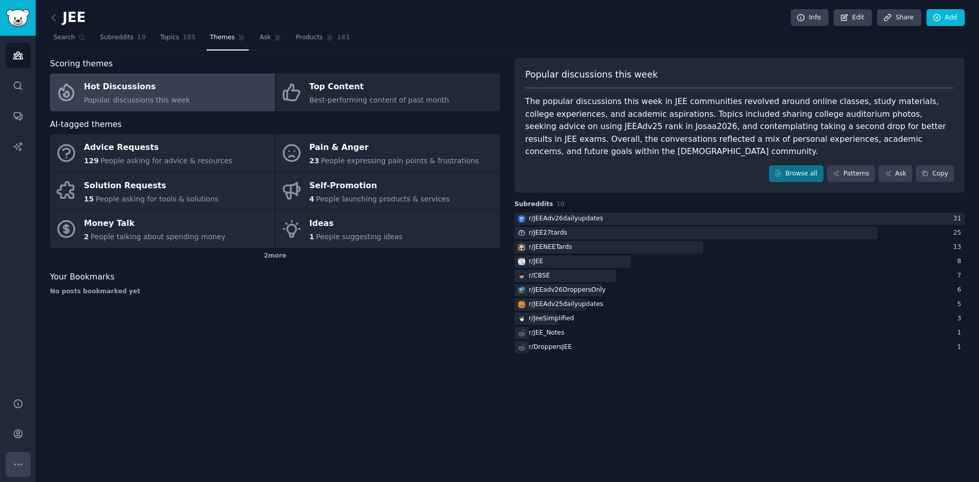
click at [24, 467] on button "More" at bounding box center [18, 464] width 25 height 25
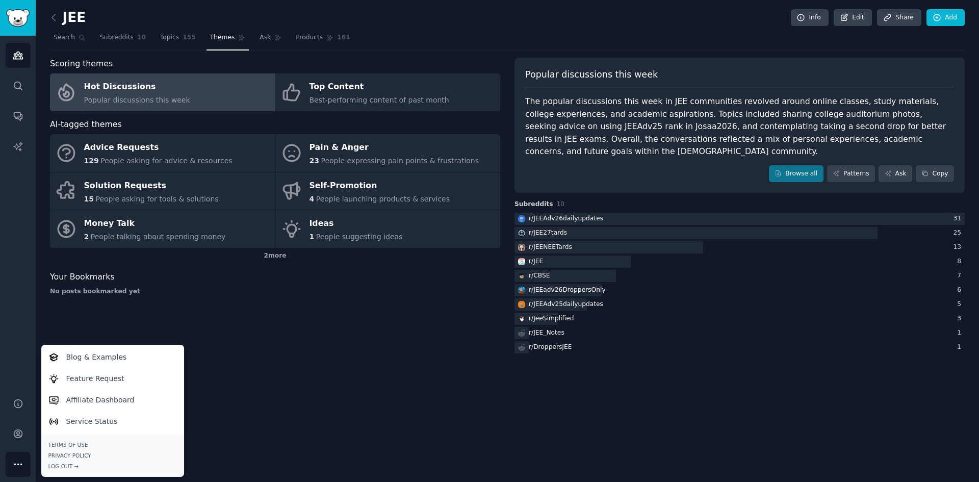
click at [266, 424] on div "JEE Info Edit Share Add Search Subreddits 10 Topics 155 Themes Ask Products 161…" at bounding box center [508, 241] width 944 height 482
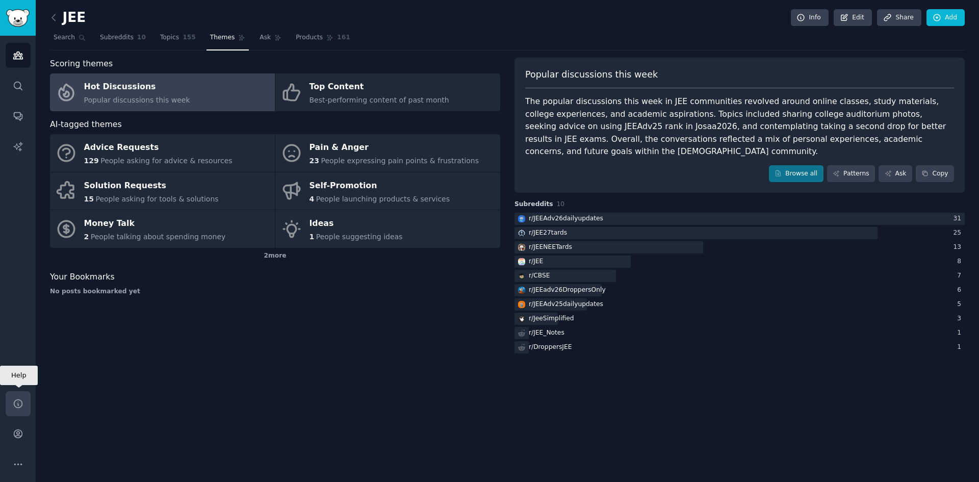
click at [20, 399] on icon "Sidebar" at bounding box center [18, 403] width 11 height 11
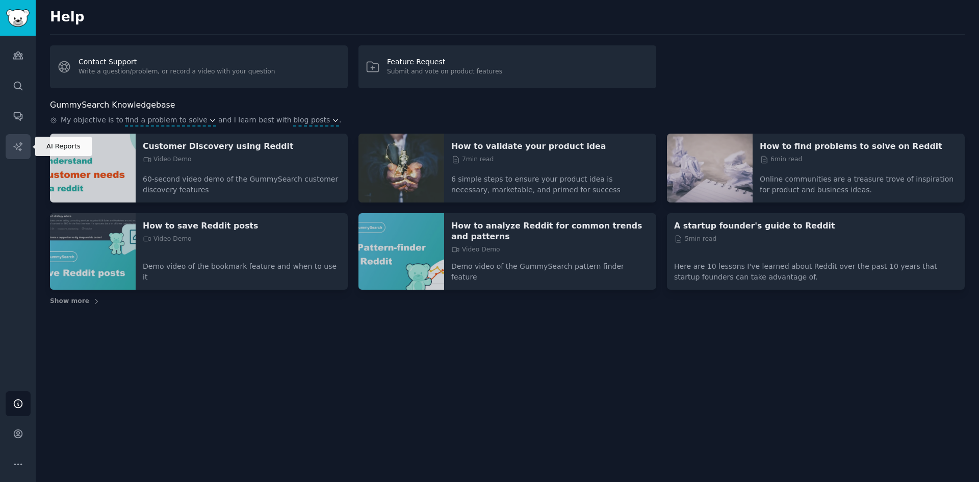
click at [16, 148] on icon "Sidebar" at bounding box center [18, 146] width 11 height 11
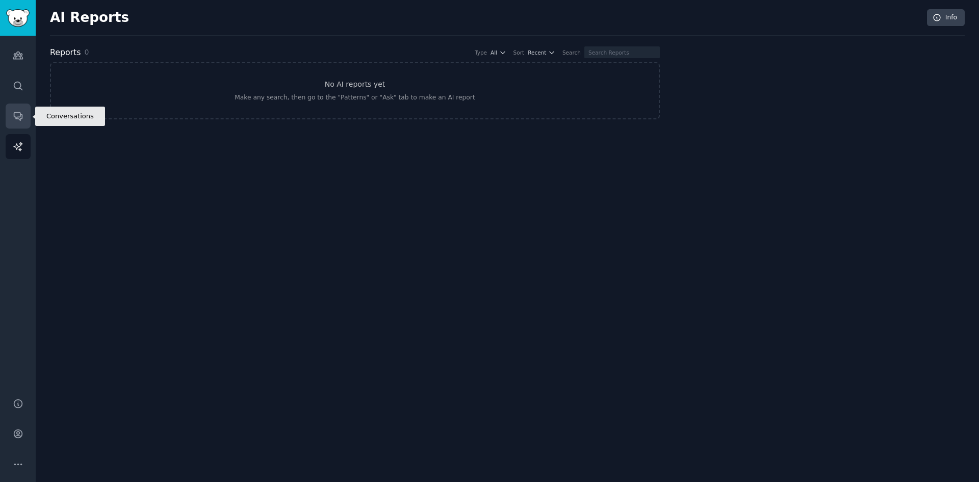
click at [17, 115] on icon "Sidebar" at bounding box center [18, 116] width 11 height 11
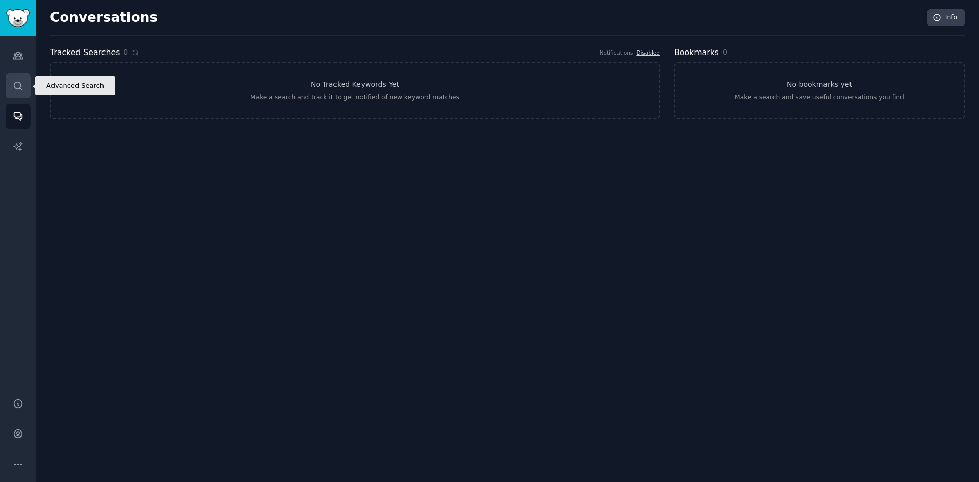
click at [18, 83] on icon "Sidebar" at bounding box center [18, 86] width 11 height 11
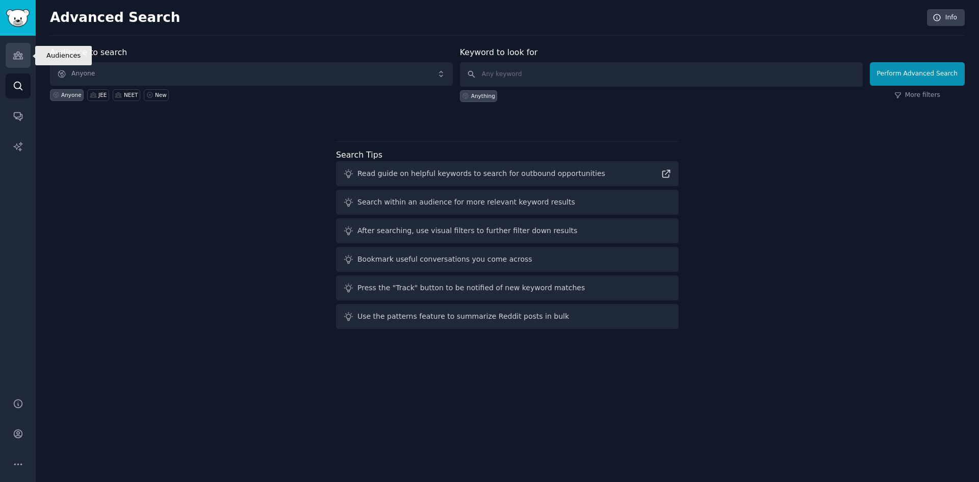
click at [20, 49] on link "Audiences" at bounding box center [18, 55] width 25 height 25
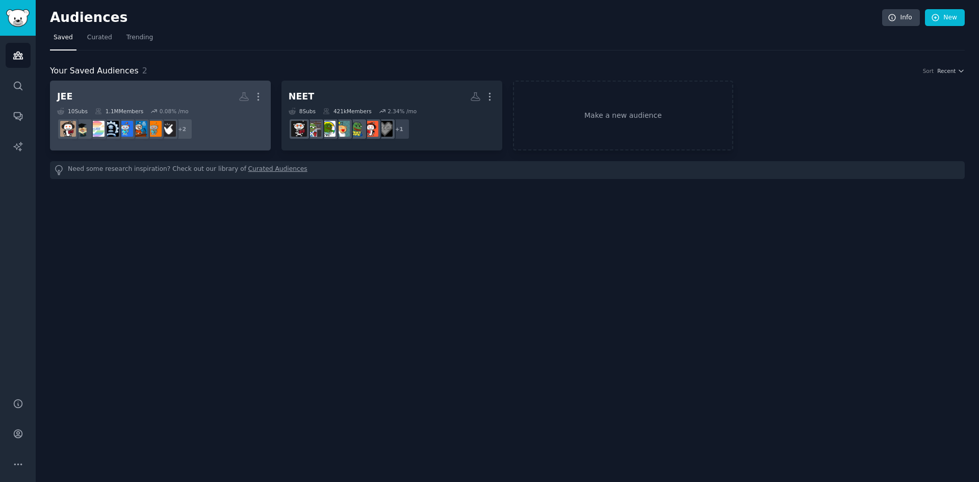
click at [216, 97] on h2 "JEE More" at bounding box center [160, 97] width 207 height 18
